Goal: Entertainment & Leisure: Consume media (video, audio)

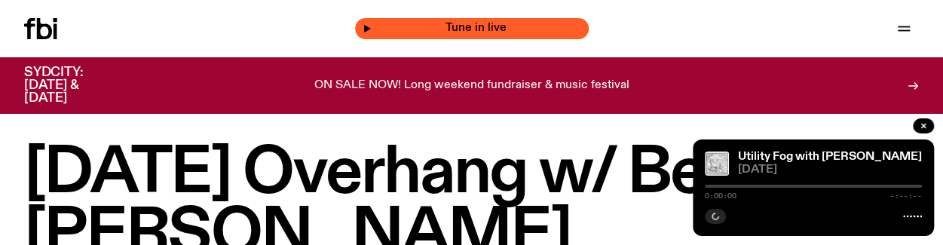
click at [400, 32] on span "Tune in live" at bounding box center [477, 28] width 210 height 11
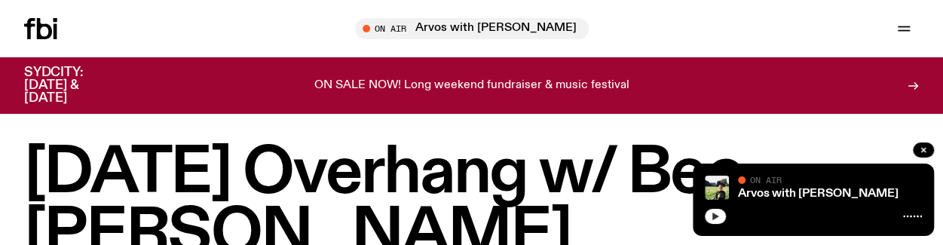
click at [713, 217] on icon "button" at bounding box center [716, 217] width 7 height 8
click at [713, 217] on rect "button" at bounding box center [714, 217] width 2 height 8
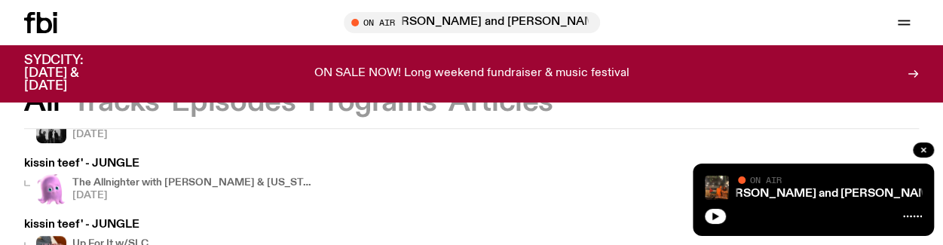
scroll to position [351, 0]
click at [133, 158] on h3 "kissin teef' - JUNGLE" at bounding box center [169, 163] width 290 height 11
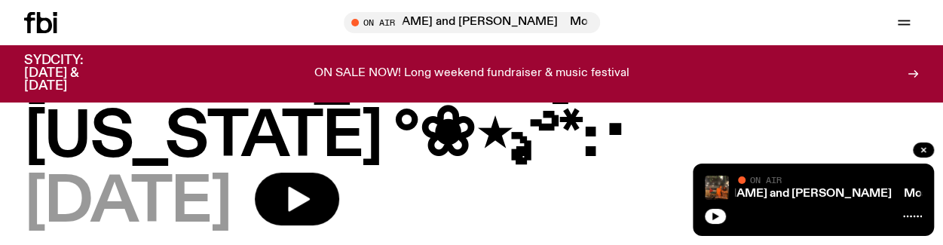
scroll to position [146, 0]
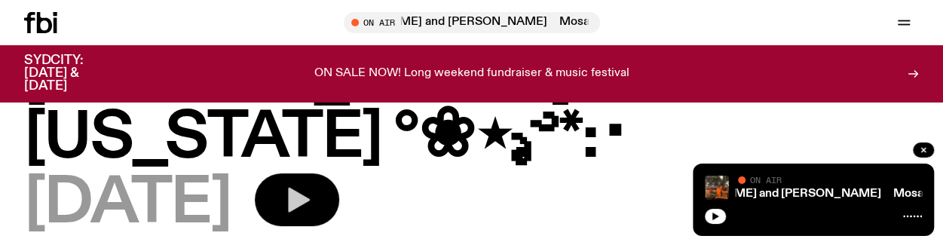
click at [339, 173] on button "button" at bounding box center [297, 199] width 84 height 53
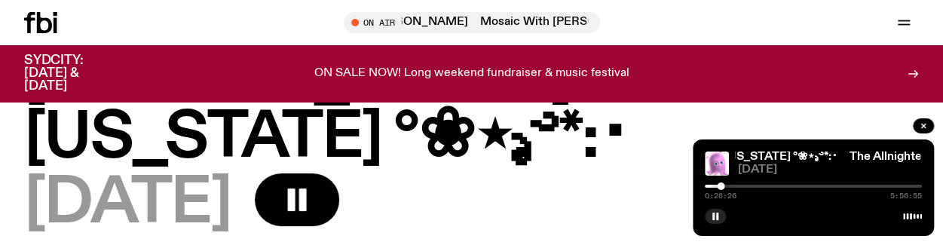
drag, startPoint x: 707, startPoint y: 186, endPoint x: 816, endPoint y: 189, distance: 108.6
click at [725, 189] on div at bounding box center [721, 186] width 8 height 8
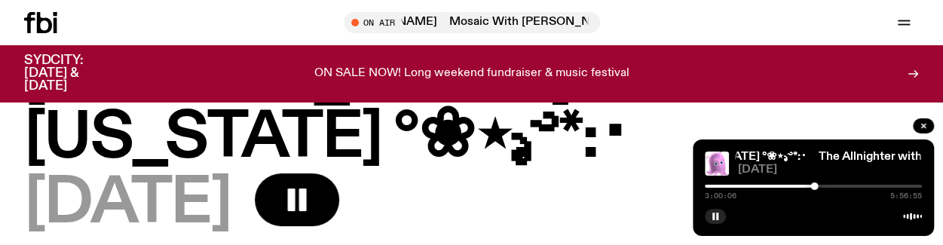
drag, startPoint x: 814, startPoint y: 185, endPoint x: 841, endPoint y: 195, distance: 28.6
click at [840, 195] on div "3:00:06 5:56:55" at bounding box center [813, 191] width 217 height 18
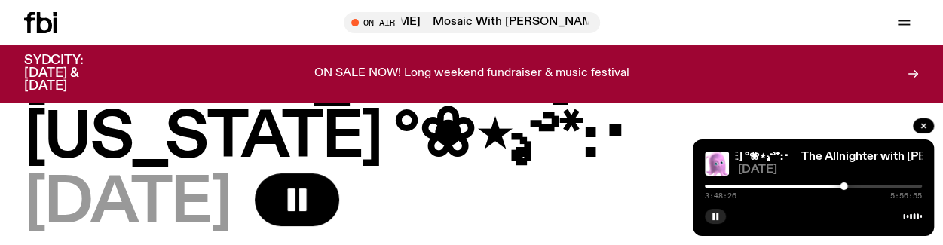
drag, startPoint x: 843, startPoint y: 186, endPoint x: 902, endPoint y: 187, distance: 58.8
click at [848, 187] on div at bounding box center [844, 186] width 8 height 8
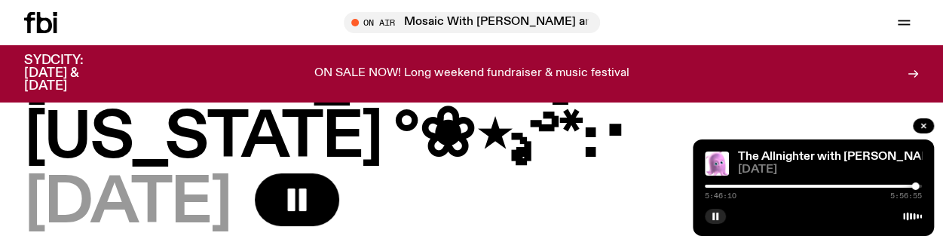
drag, startPoint x: 902, startPoint y: 187, endPoint x: 915, endPoint y: 189, distance: 13.8
click at [915, 189] on div at bounding box center [916, 186] width 8 height 8
click at [926, 130] on button "button" at bounding box center [923, 125] width 21 height 15
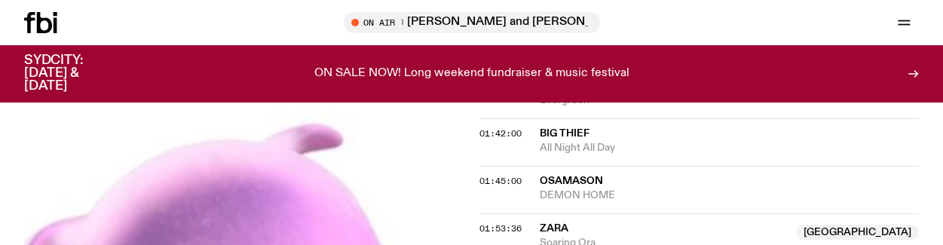
scroll to position [1540, 0]
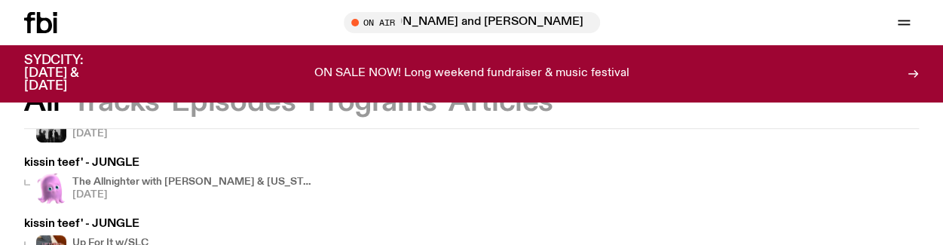
scroll to position [451, 0]
